Goal: Task Accomplishment & Management: Use online tool/utility

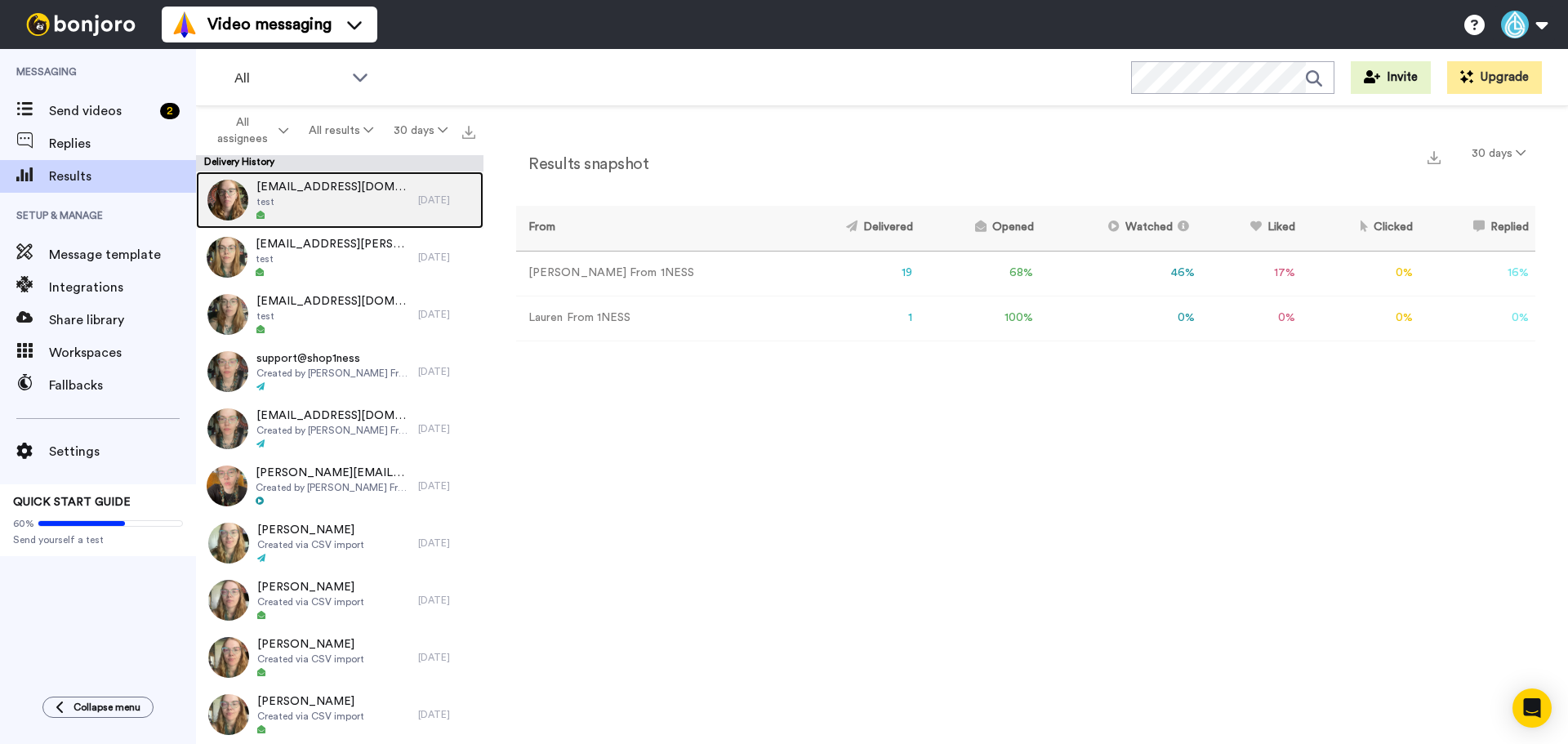
drag, startPoint x: 0, startPoint y: 0, endPoint x: 309, endPoint y: 210, distance: 373.6
click at [309, 210] on div at bounding box center [333, 216] width 154 height 11
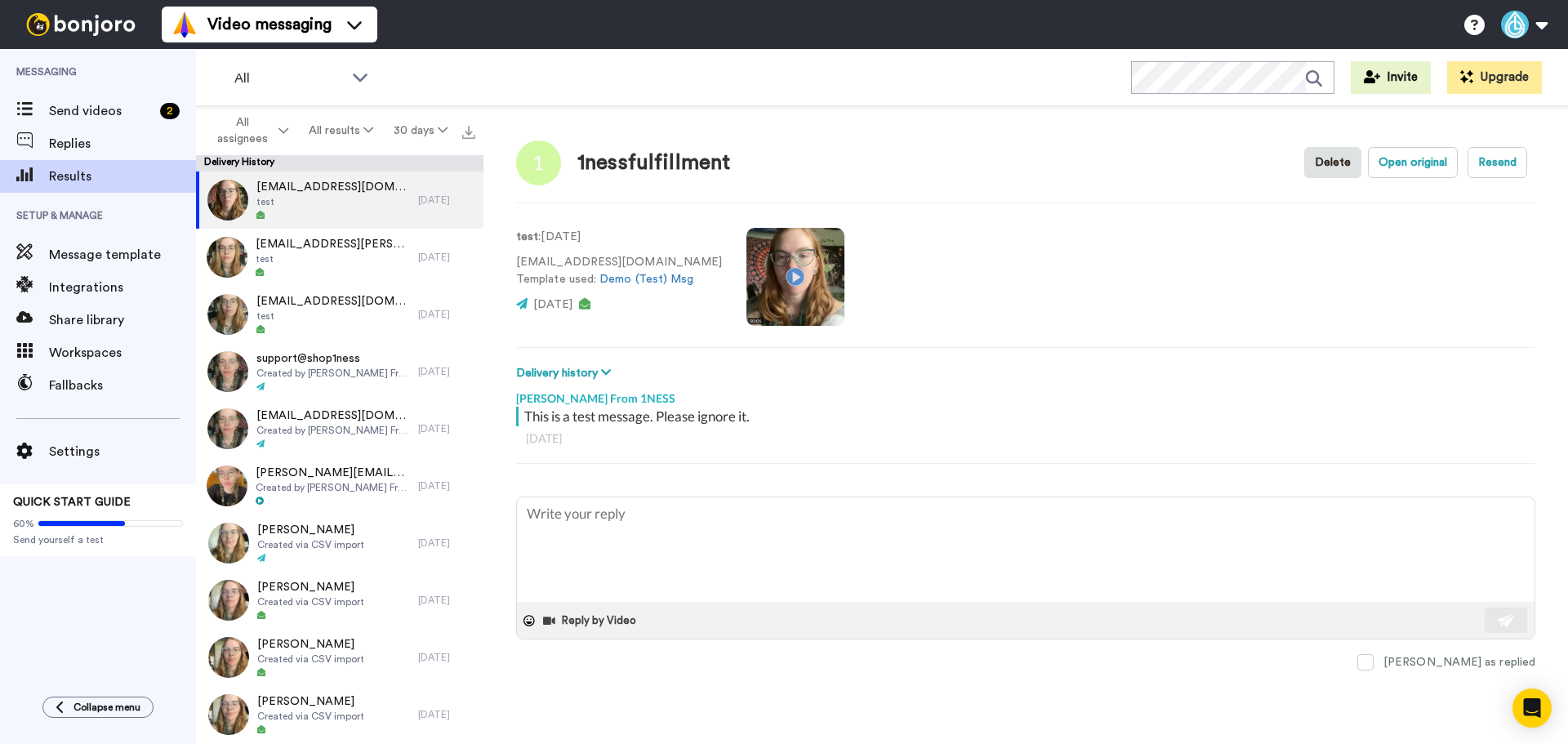
click at [783, 270] on video at bounding box center [796, 277] width 98 height 98
click at [770, 263] on video at bounding box center [796, 277] width 98 height 98
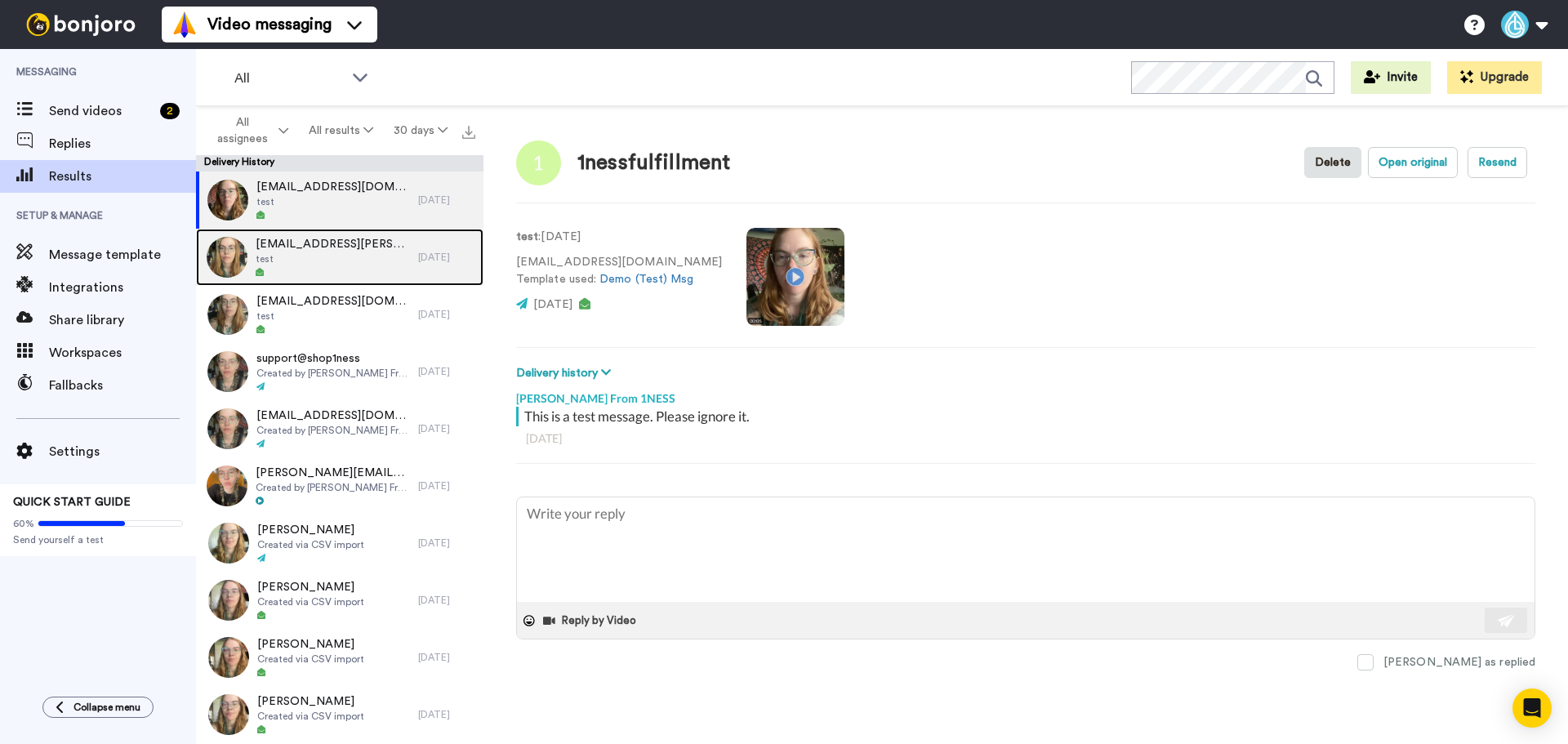
click at [322, 262] on span "test" at bounding box center [332, 259] width 154 height 13
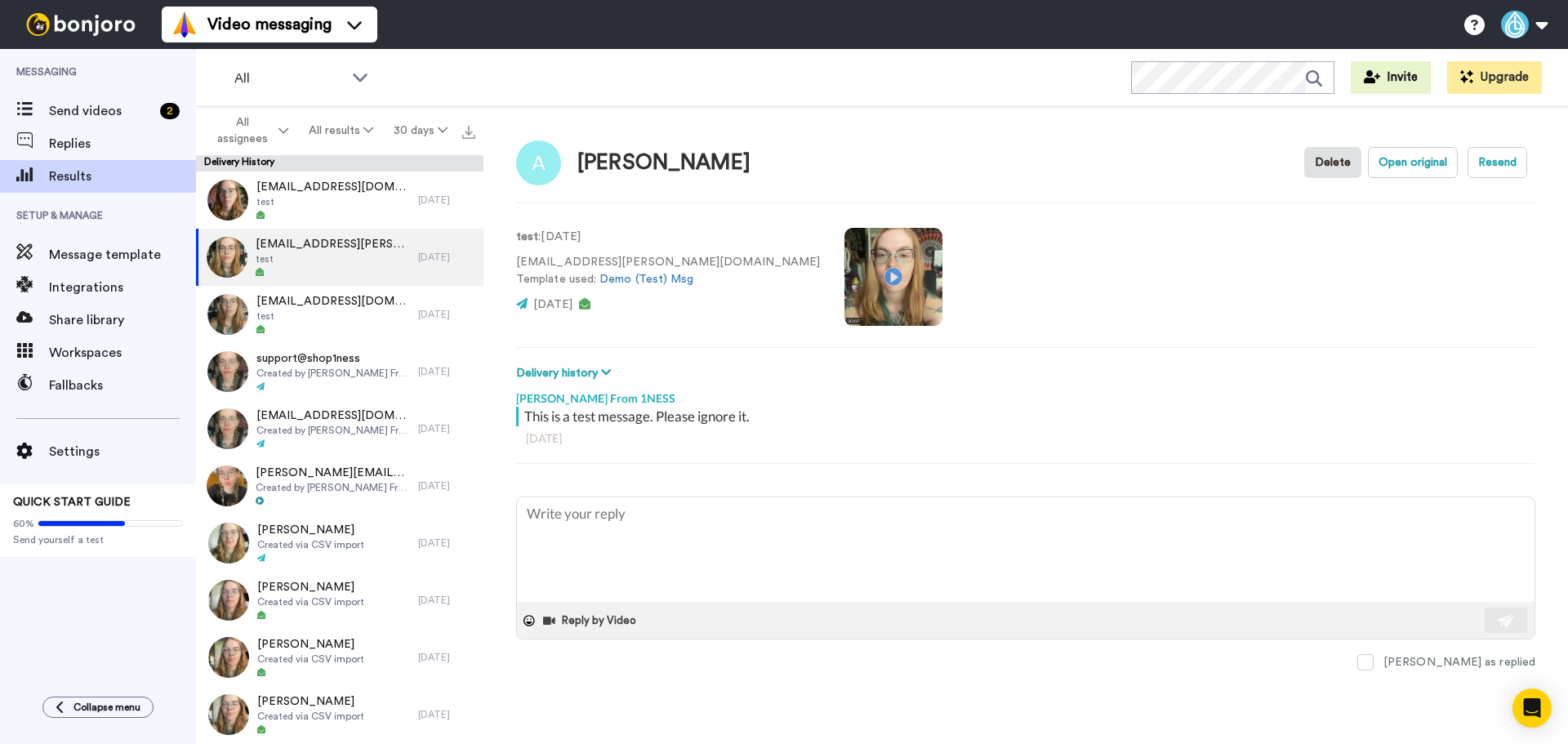
click at [844, 280] on video at bounding box center [893, 277] width 98 height 98
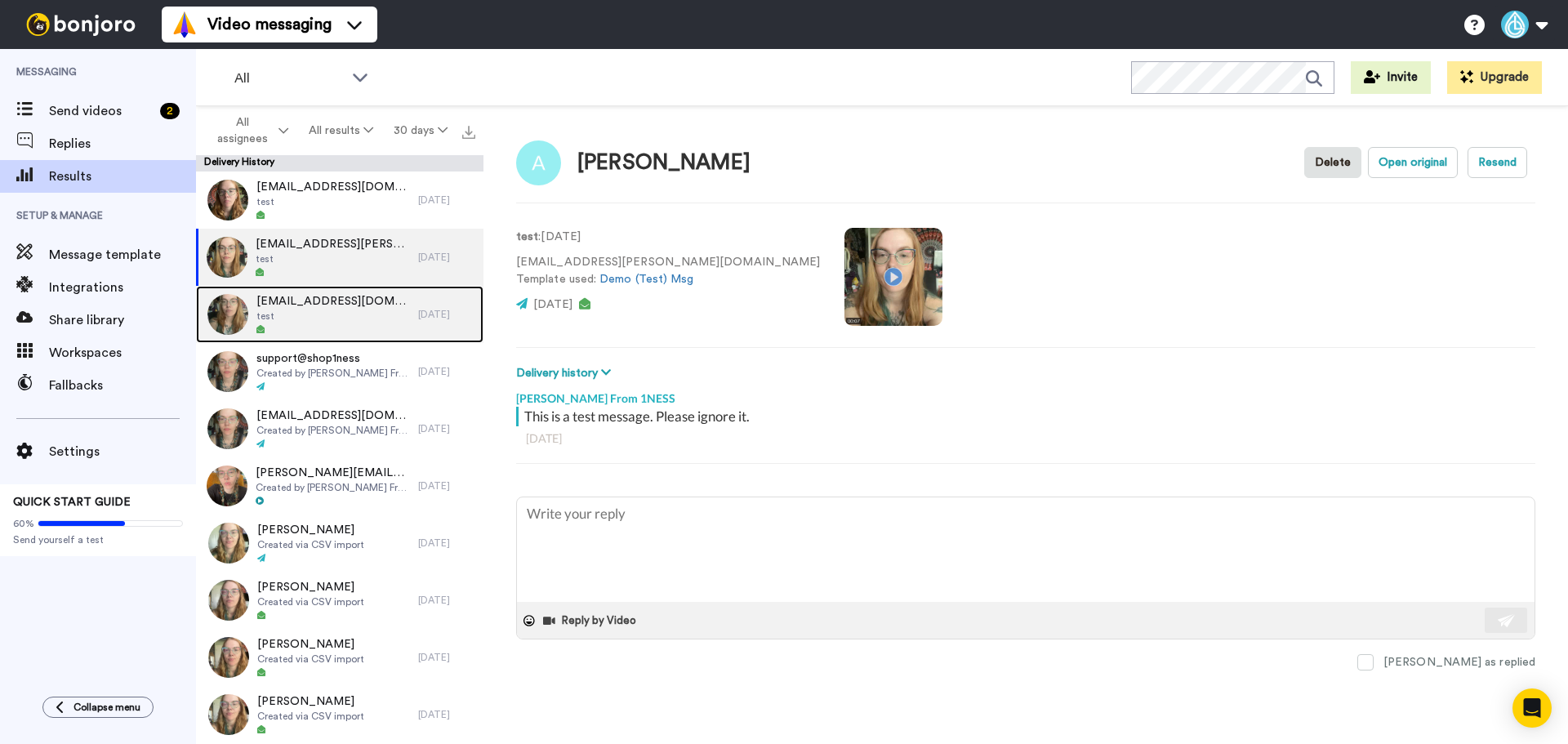
click at [323, 304] on span "1nessfulfillment@gmail.com" at bounding box center [333, 301] width 154 height 17
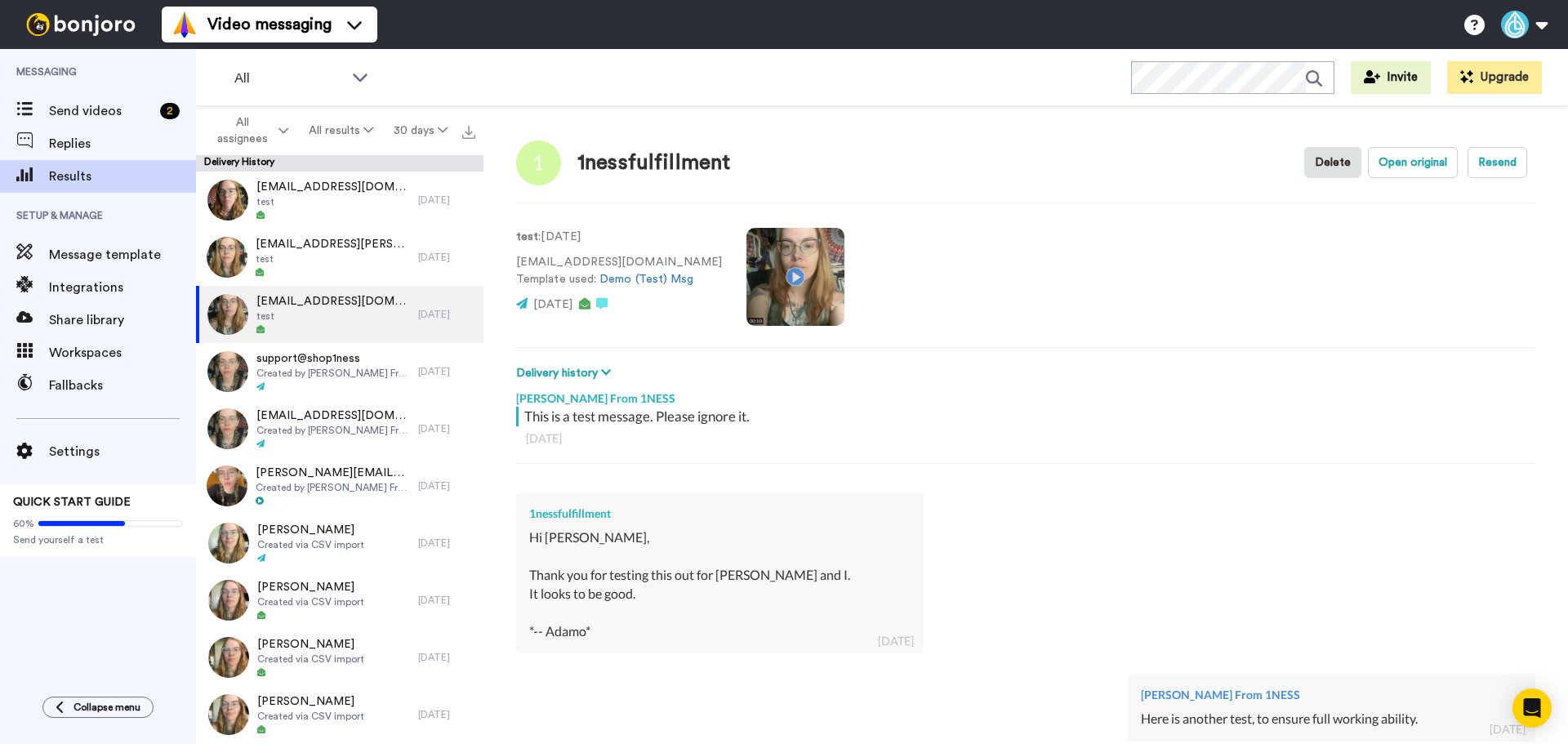
click at [751, 276] on video at bounding box center [796, 277] width 98 height 98
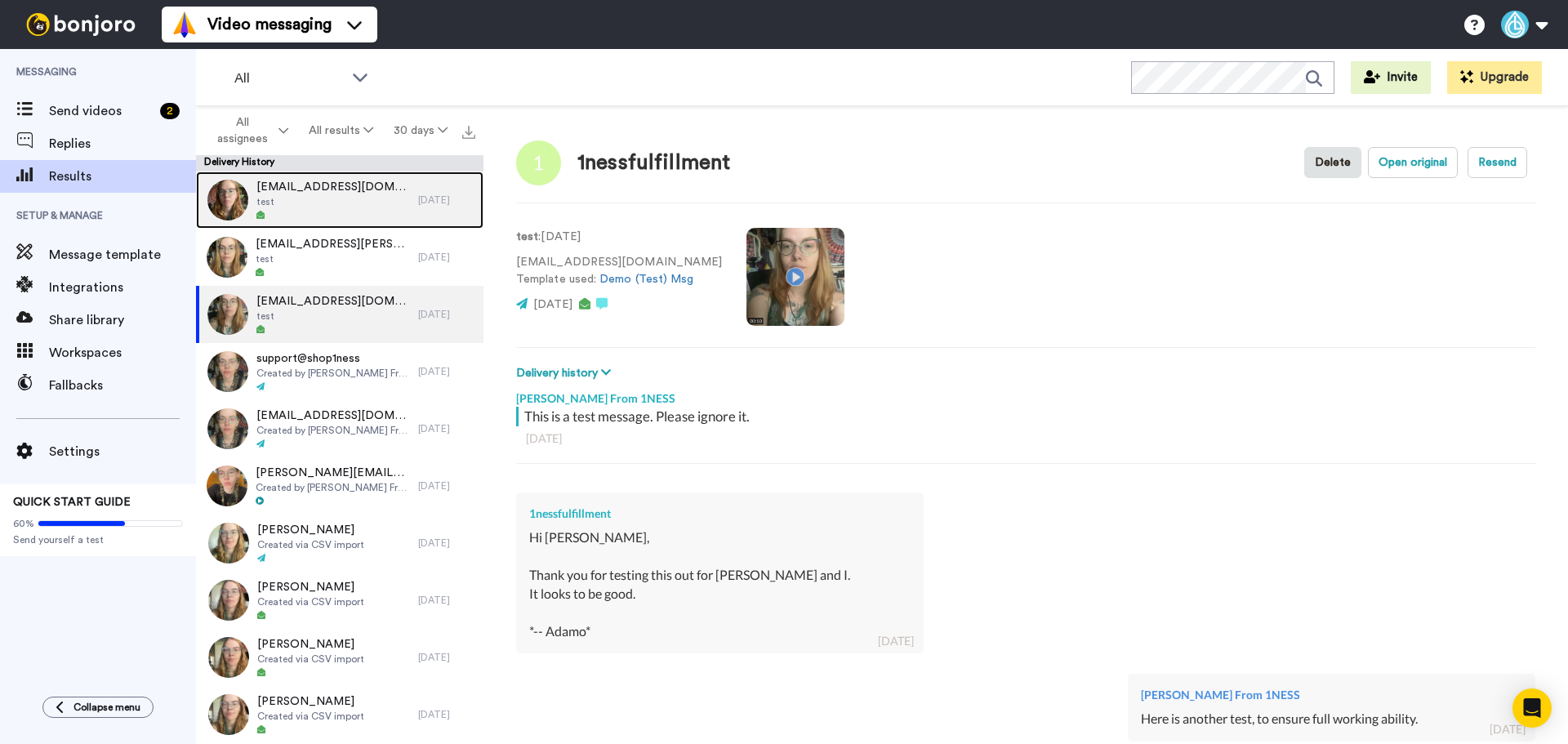
click at [324, 210] on div at bounding box center [333, 216] width 154 height 11
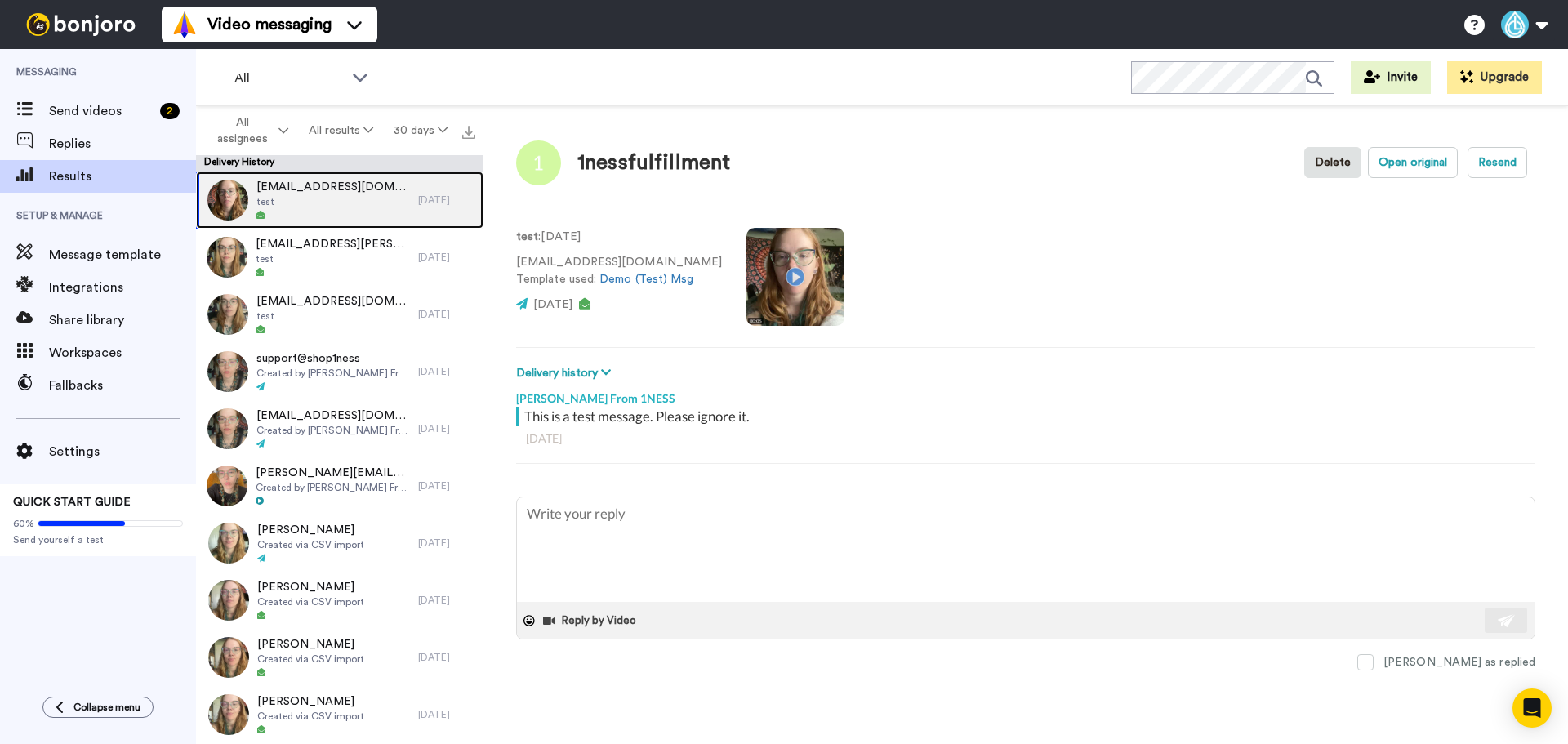
click at [327, 199] on span "test" at bounding box center [333, 202] width 154 height 13
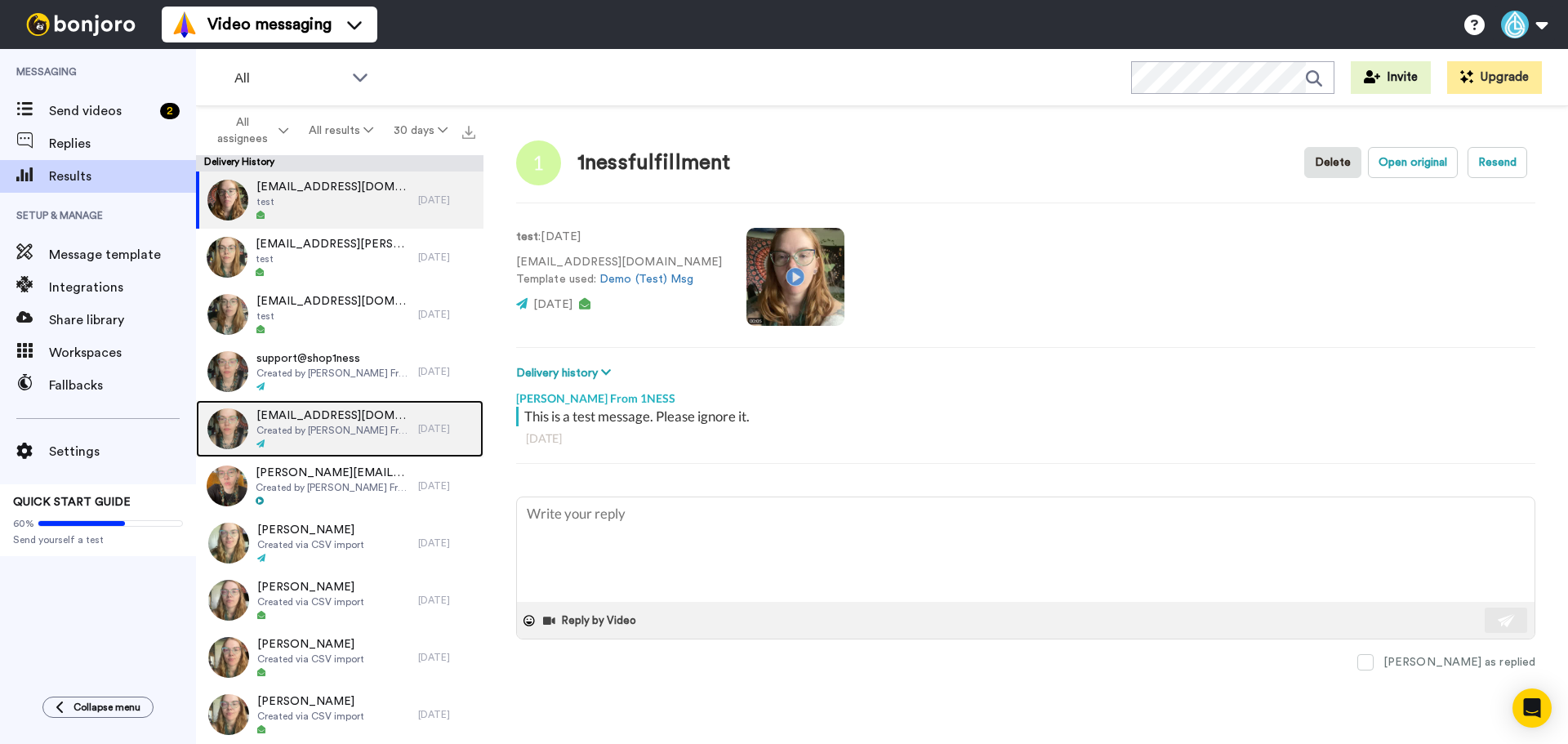
click at [329, 429] on span "Created by [PERSON_NAME] From 1NESS" at bounding box center [333, 431] width 154 height 13
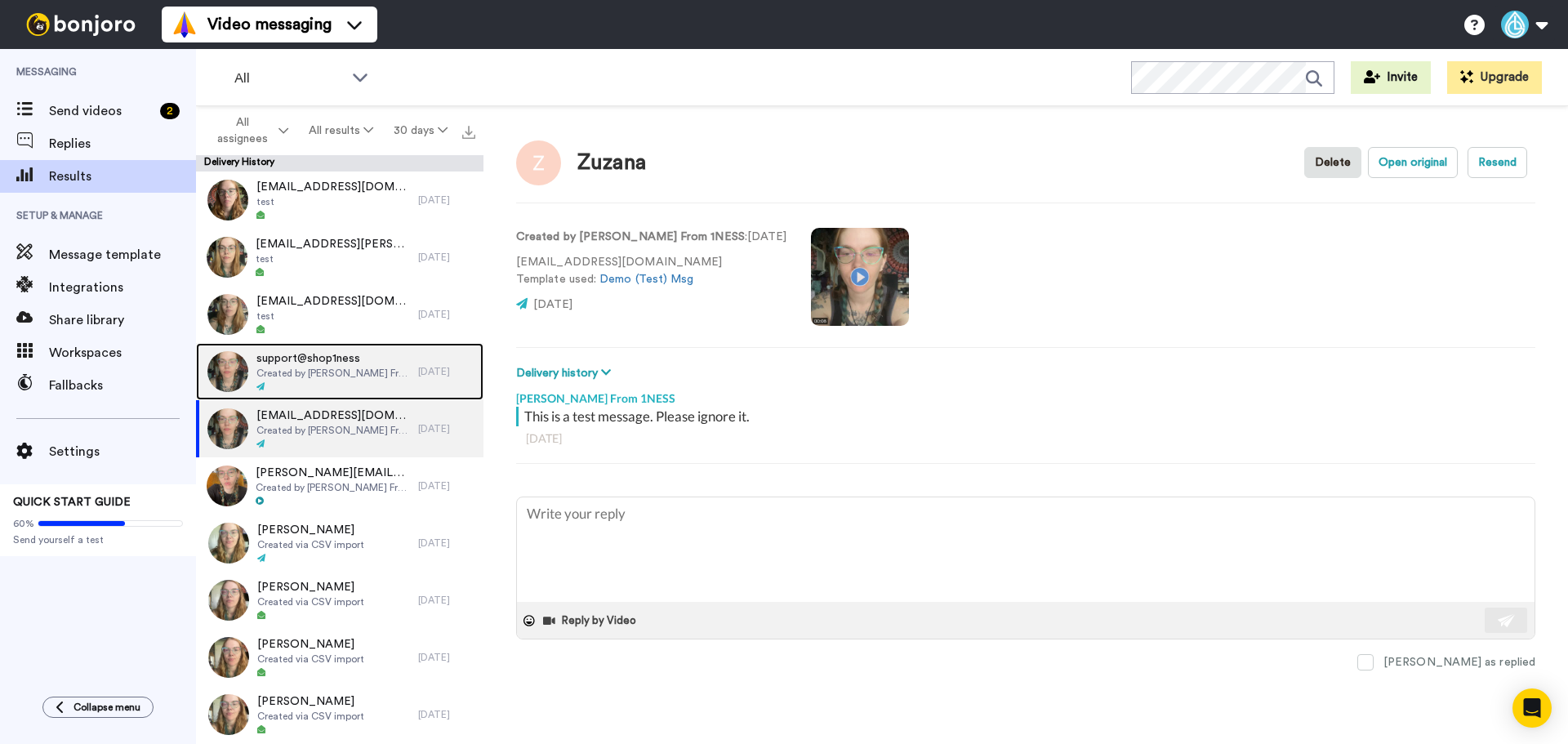
click at [317, 371] on span "Created by [PERSON_NAME] From 1NESS" at bounding box center [333, 373] width 154 height 13
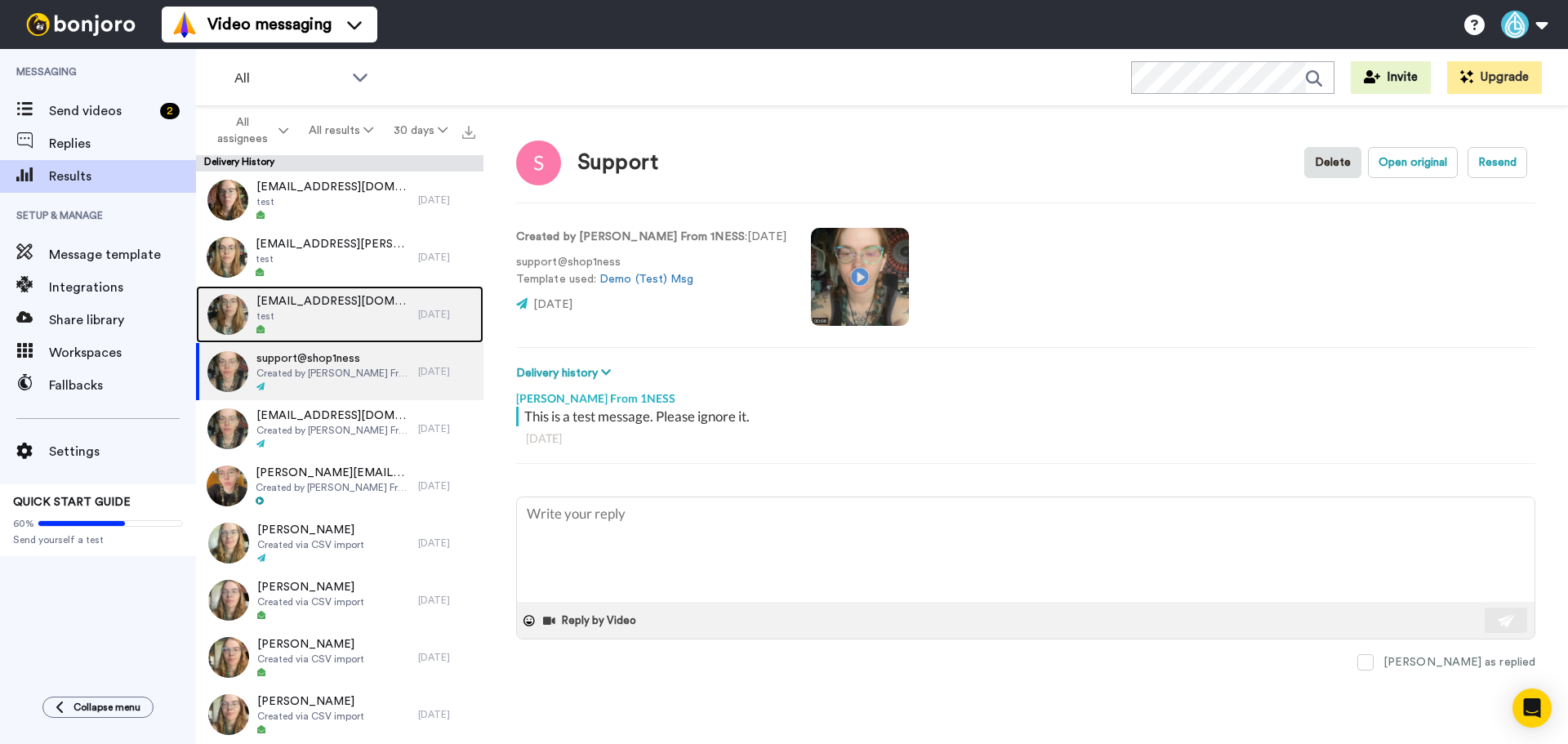
click at [319, 312] on span "test" at bounding box center [333, 316] width 154 height 13
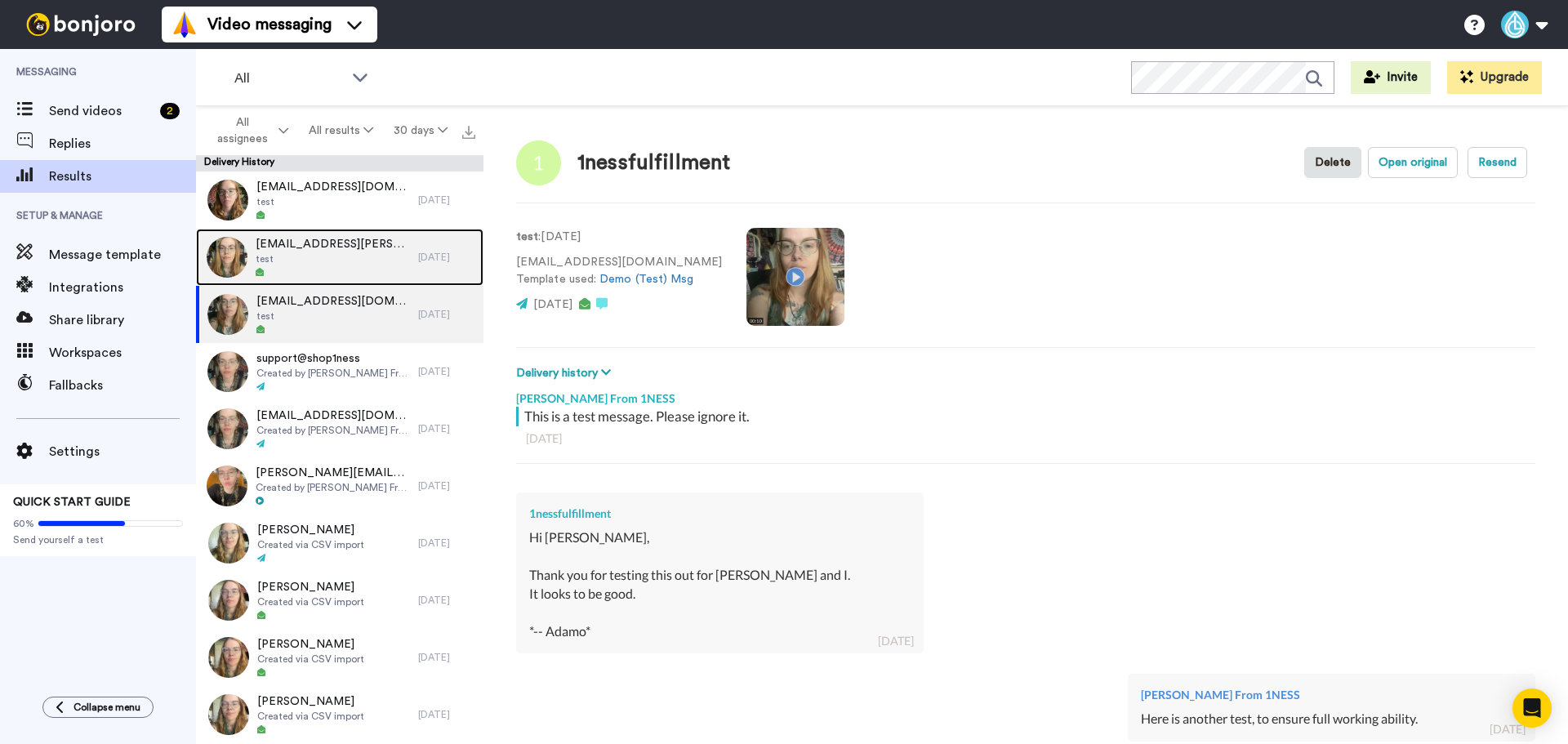
click at [320, 256] on span "test" at bounding box center [332, 259] width 154 height 13
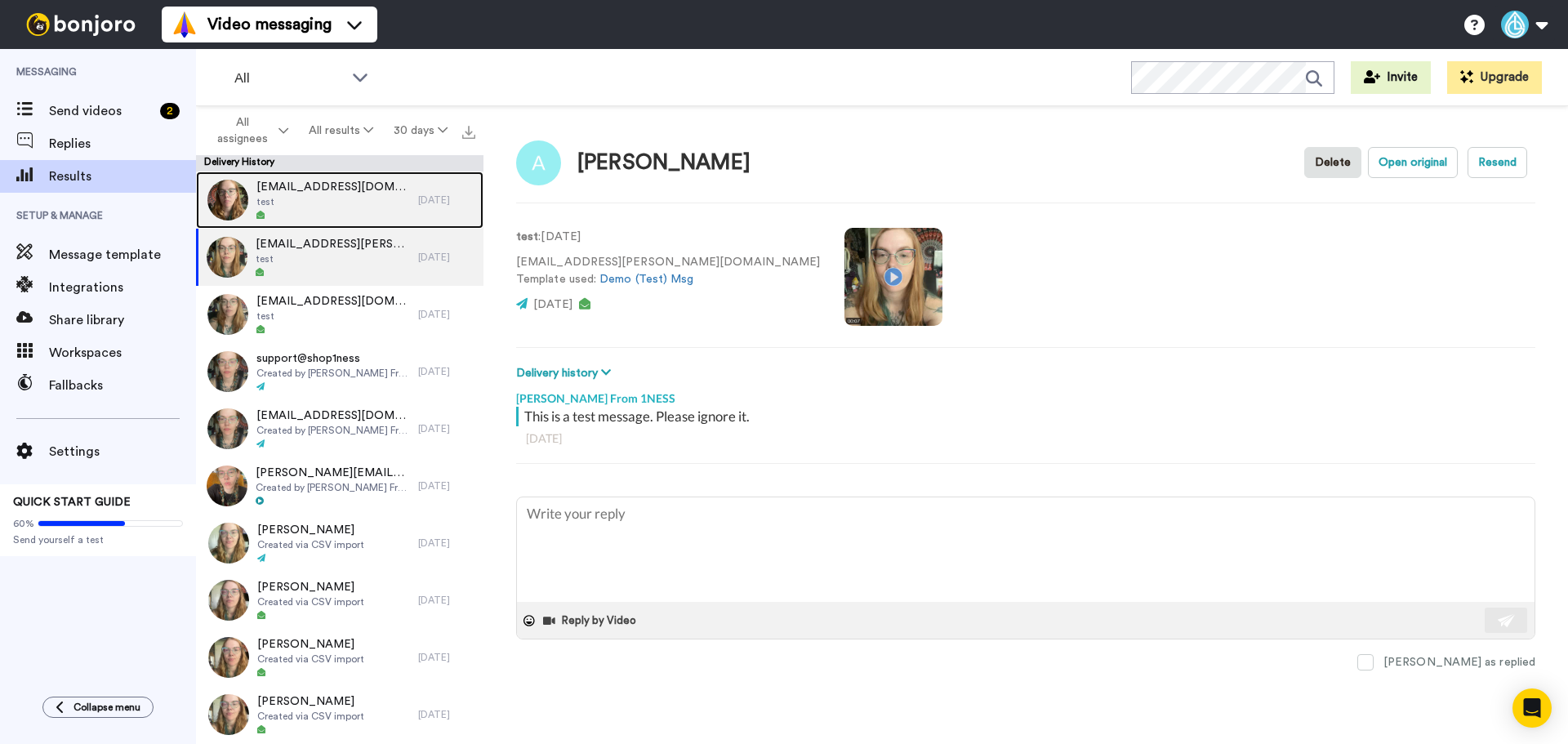
click at [320, 207] on span "test" at bounding box center [333, 202] width 154 height 13
type textarea "x"
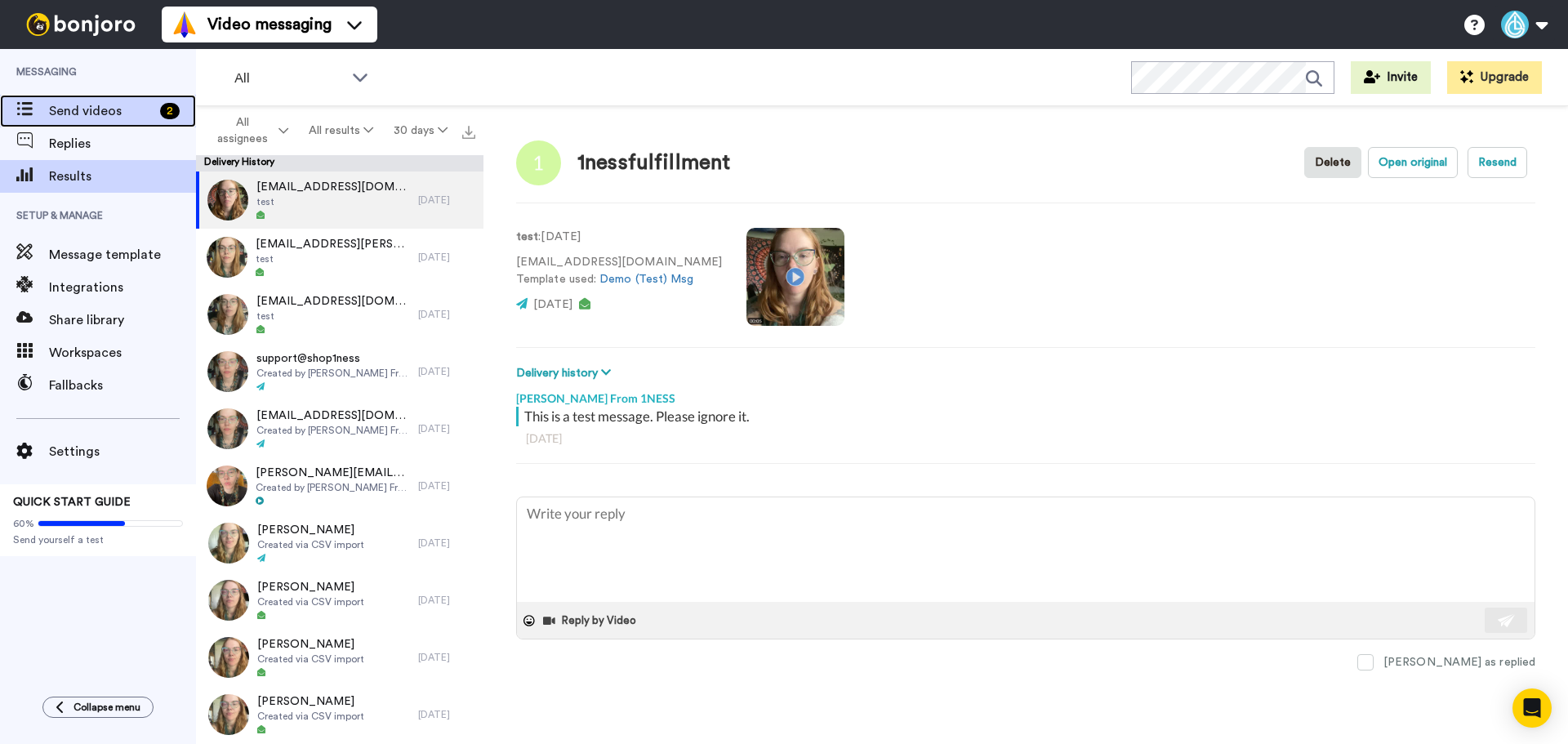
click at [73, 114] on span "Send videos" at bounding box center [100, 111] width 104 height 19
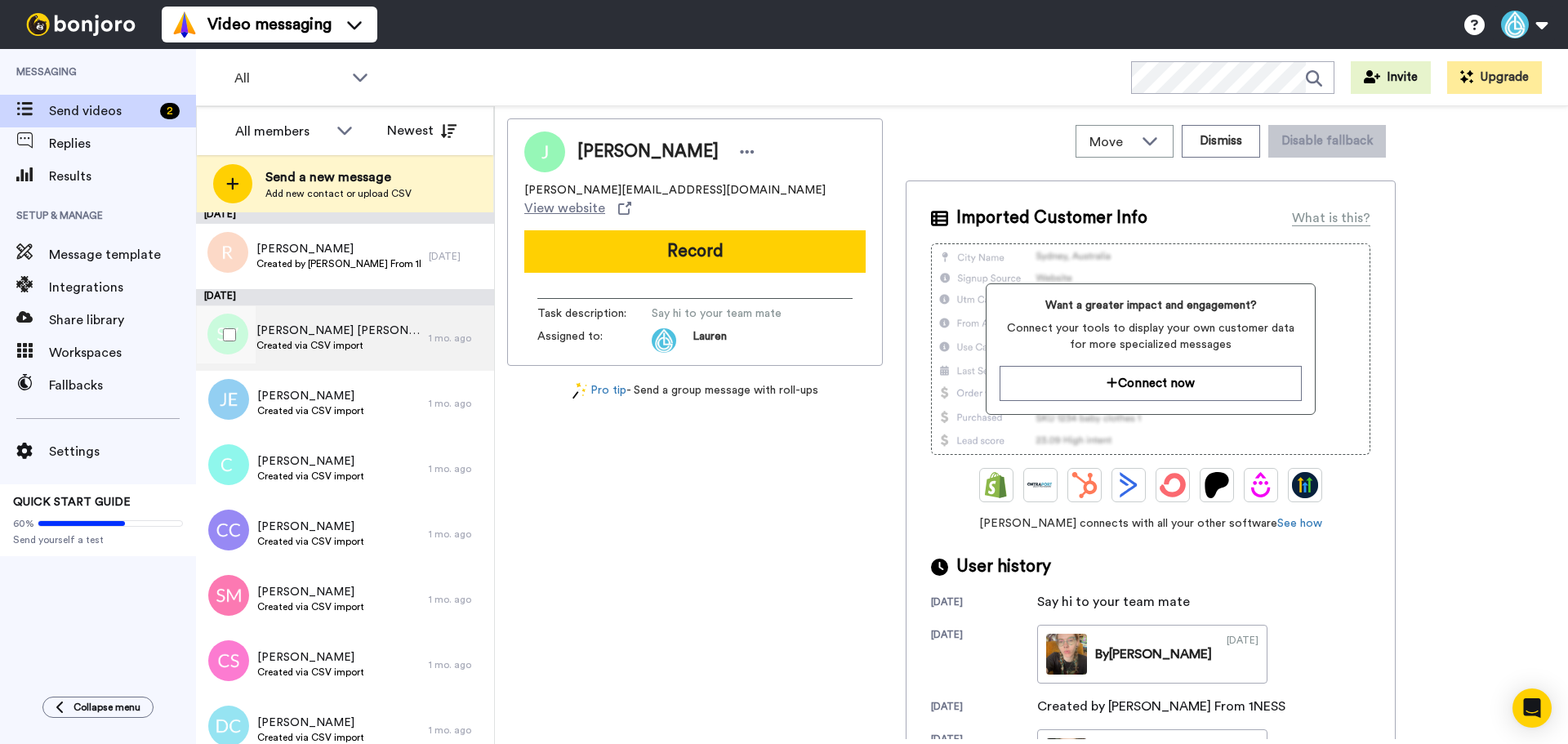
scroll to position [163, 0]
